Goal: Task Accomplishment & Management: Use online tool/utility

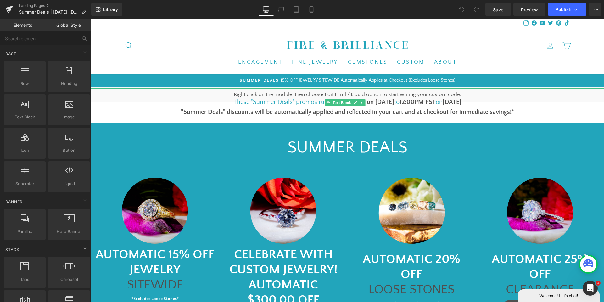
click at [379, 101] on font "1pm PST on [DATE]" at bounding box center [368, 102] width 52 height 7
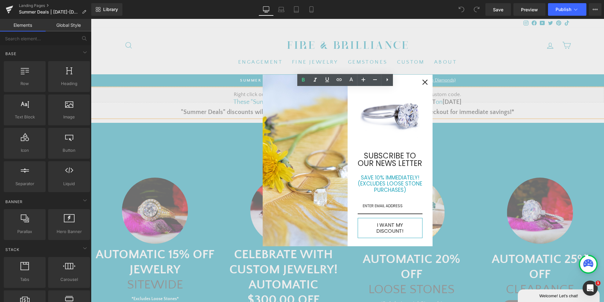
click at [423, 85] on icon "close icon" at bounding box center [425, 82] width 5 height 5
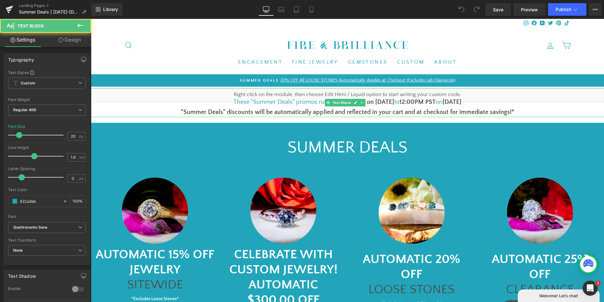
click at [381, 103] on font "1pm PST on [DATE]" at bounding box center [368, 102] width 52 height 7
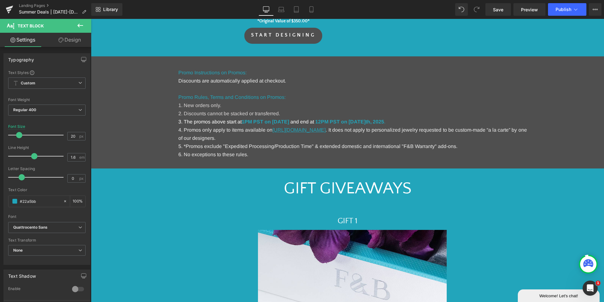
scroll to position [315, 0]
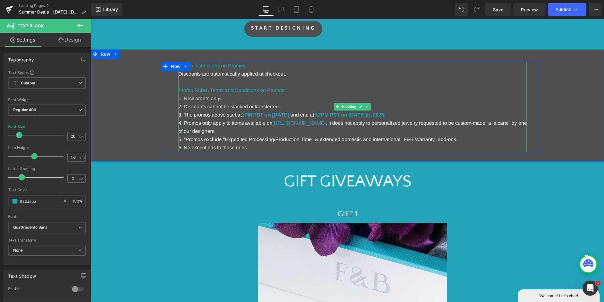
click at [289, 113] on strong "1PM PST on [DATE]" at bounding box center [266, 114] width 48 height 5
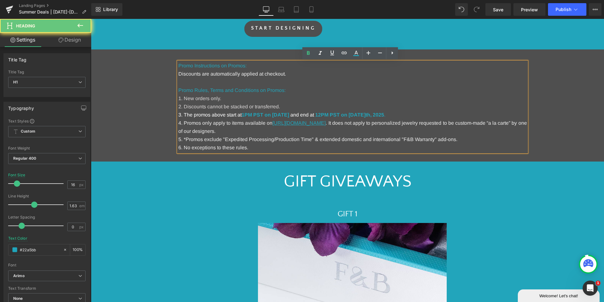
click at [289, 113] on strong "1PM PST on [DATE]" at bounding box center [266, 114] width 48 height 5
click at [366, 113] on strong "12PM PST on [DATE]" at bounding box center [340, 114] width 50 height 5
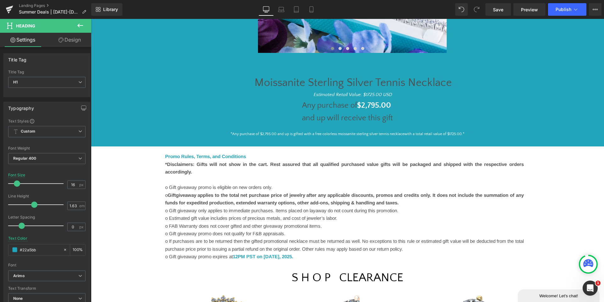
scroll to position [693, 0]
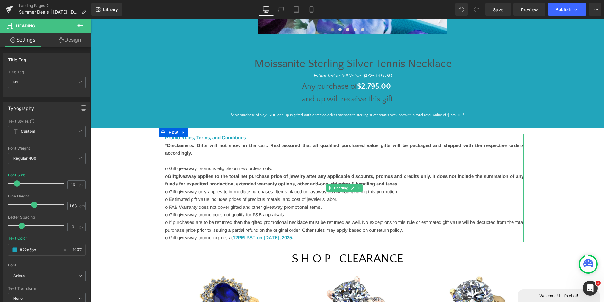
click at [280, 237] on font "12PM PST on [DATE]" at bounding box center [256, 237] width 47 height 5
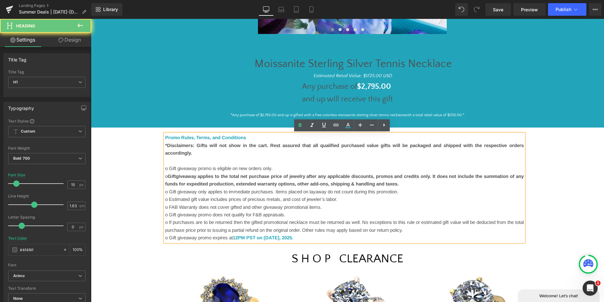
click at [280, 237] on font "12PM PST on [DATE]" at bounding box center [256, 237] width 47 height 5
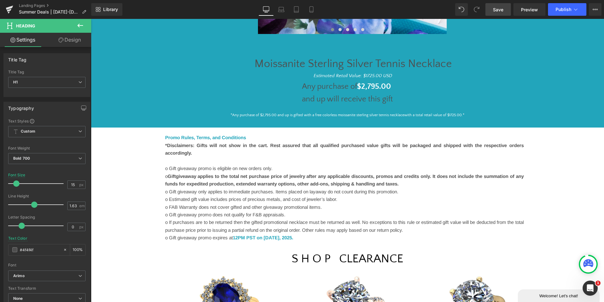
click at [501, 12] on span "Save" at bounding box center [498, 9] width 10 height 7
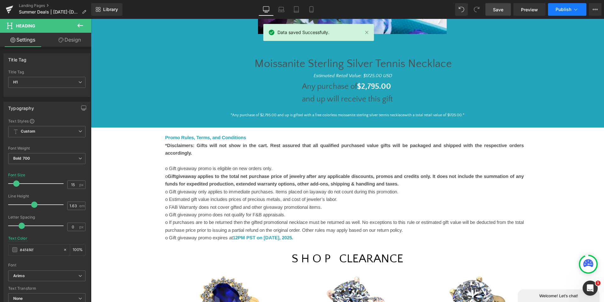
click at [559, 12] on button "Publish" at bounding box center [567, 9] width 38 height 13
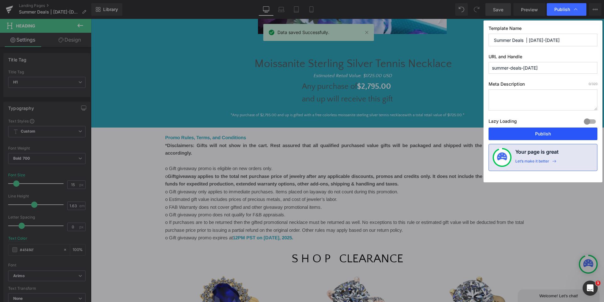
drag, startPoint x: 540, startPoint y: 133, endPoint x: 448, endPoint y: 114, distance: 93.7
click at [539, 133] on button "Publish" at bounding box center [543, 133] width 109 height 13
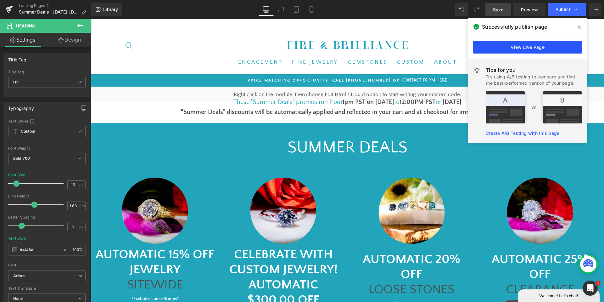
click at [493, 50] on link "View Live Page" at bounding box center [527, 47] width 109 height 13
